Goal: Transaction & Acquisition: Purchase product/service

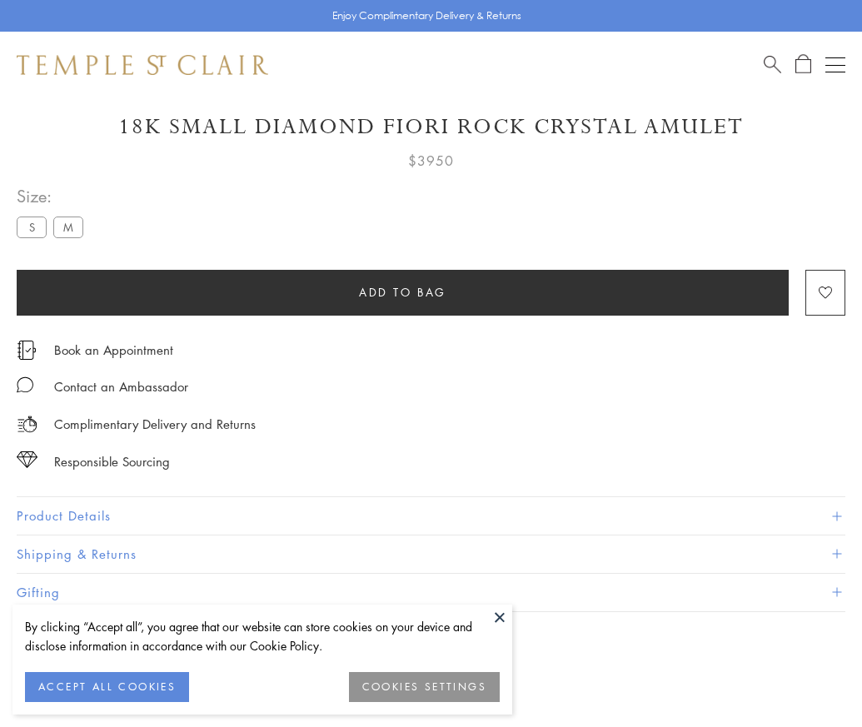
click at [402, 283] on span "Add to bag" at bounding box center [402, 292] width 87 height 18
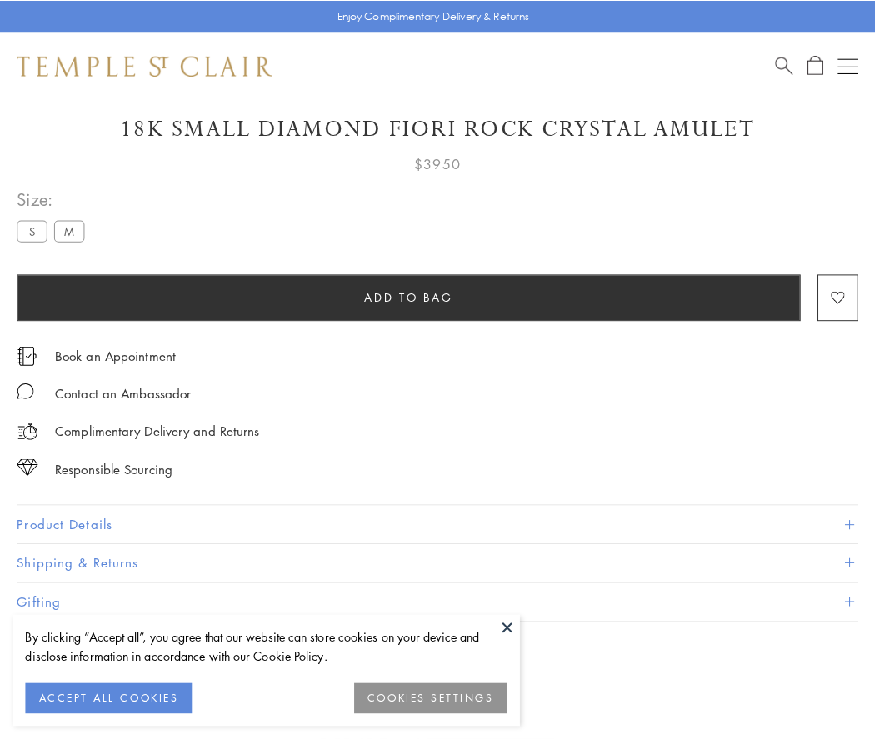
scroll to position [98, 0]
